Goal: Task Accomplishment & Management: Manage account settings

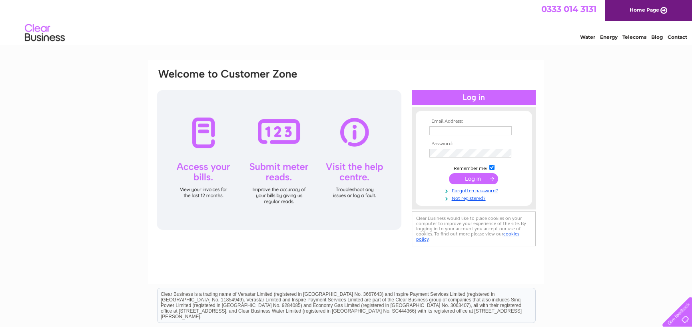
type input "[EMAIL_ADDRESS][DOMAIN_NAME]"
click at [464, 179] on input "submit" at bounding box center [473, 178] width 49 height 11
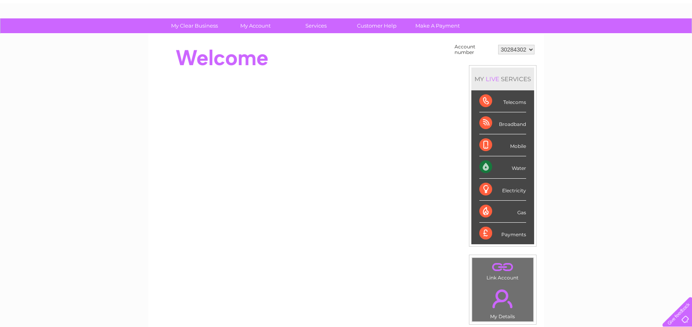
scroll to position [40, 0]
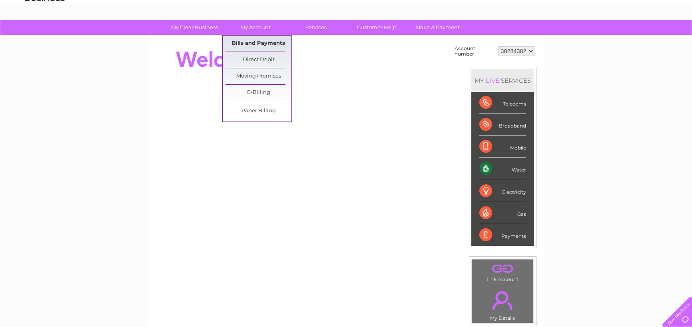
click at [260, 39] on link "Bills and Payments" at bounding box center [259, 44] width 66 height 16
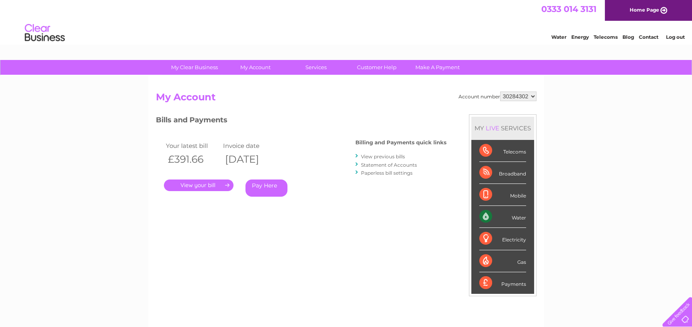
click at [196, 183] on link "." at bounding box center [199, 186] width 70 height 12
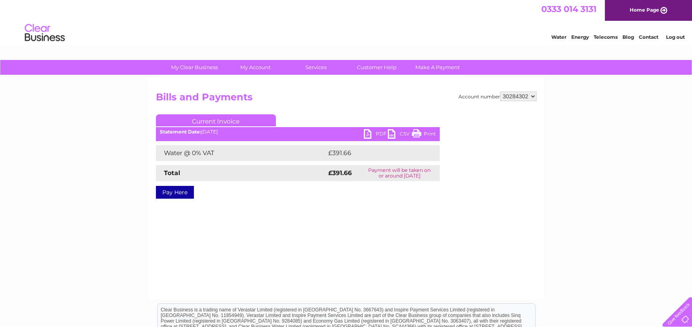
click at [367, 131] on link "PDF" at bounding box center [376, 135] width 24 height 12
click at [671, 34] on link "Log out" at bounding box center [675, 37] width 19 height 6
